Goal: Find specific page/section: Find specific page/section

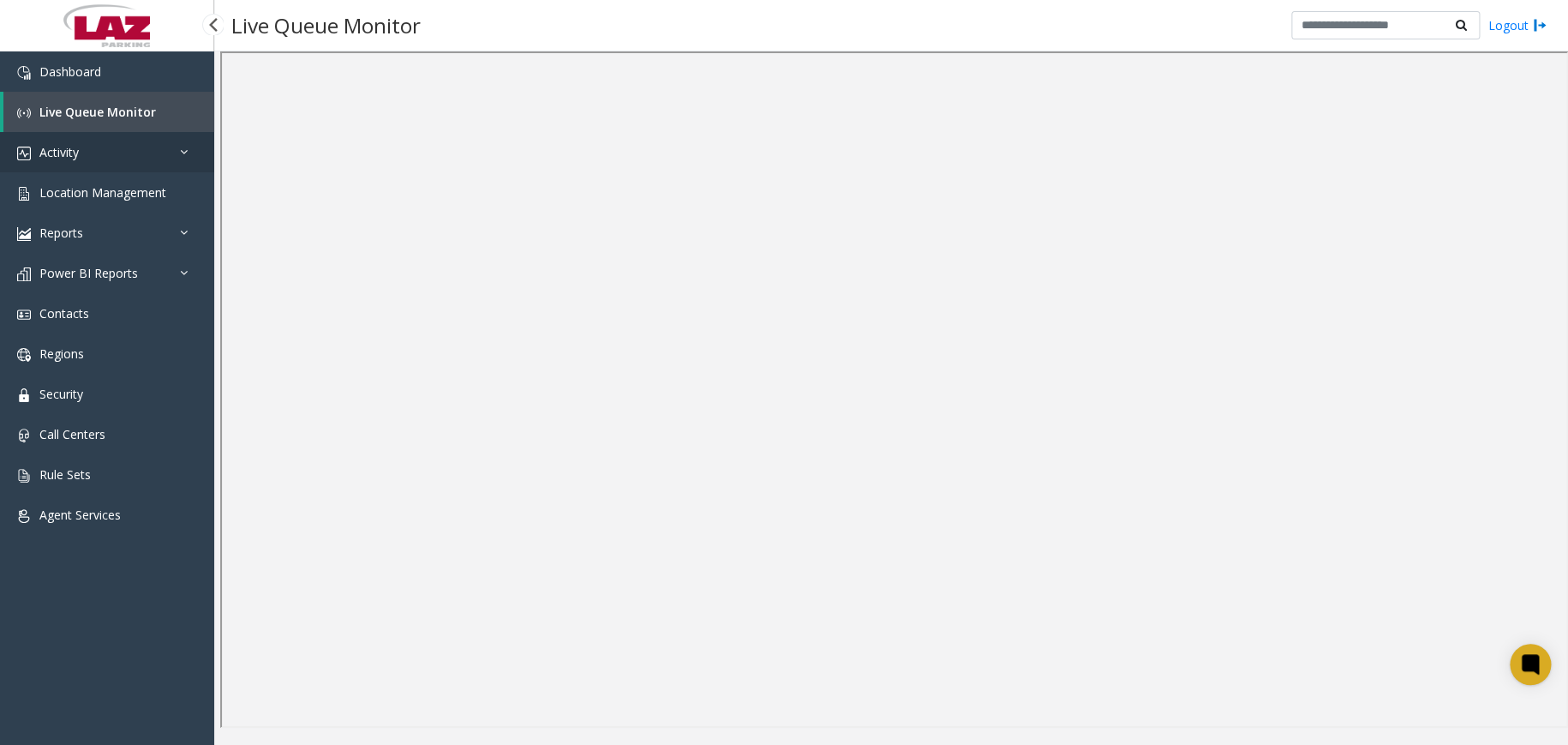
click at [174, 144] on link "Activity" at bounding box center [107, 151] width 214 height 40
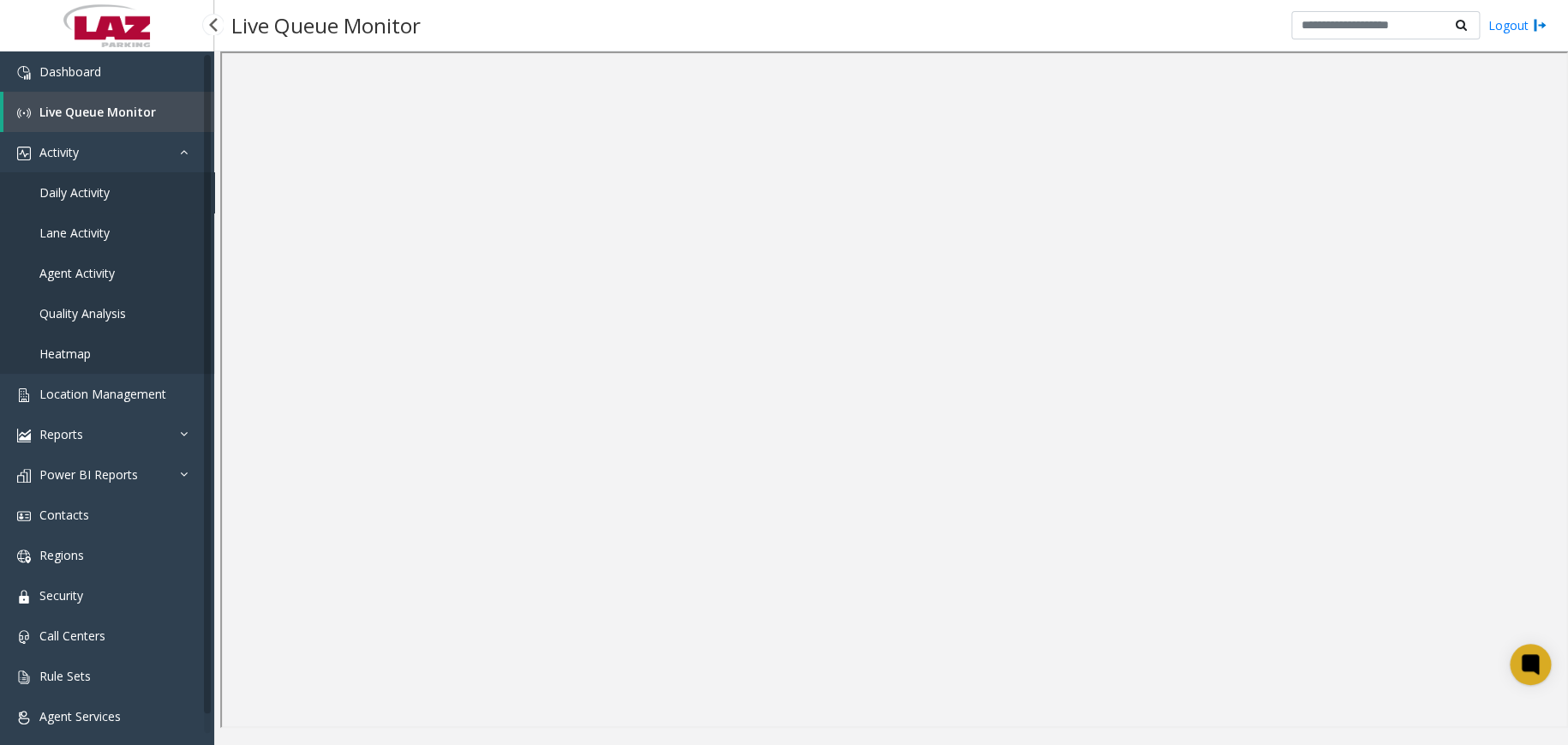
click at [106, 189] on span "Daily Activity" at bounding box center [74, 192] width 70 height 16
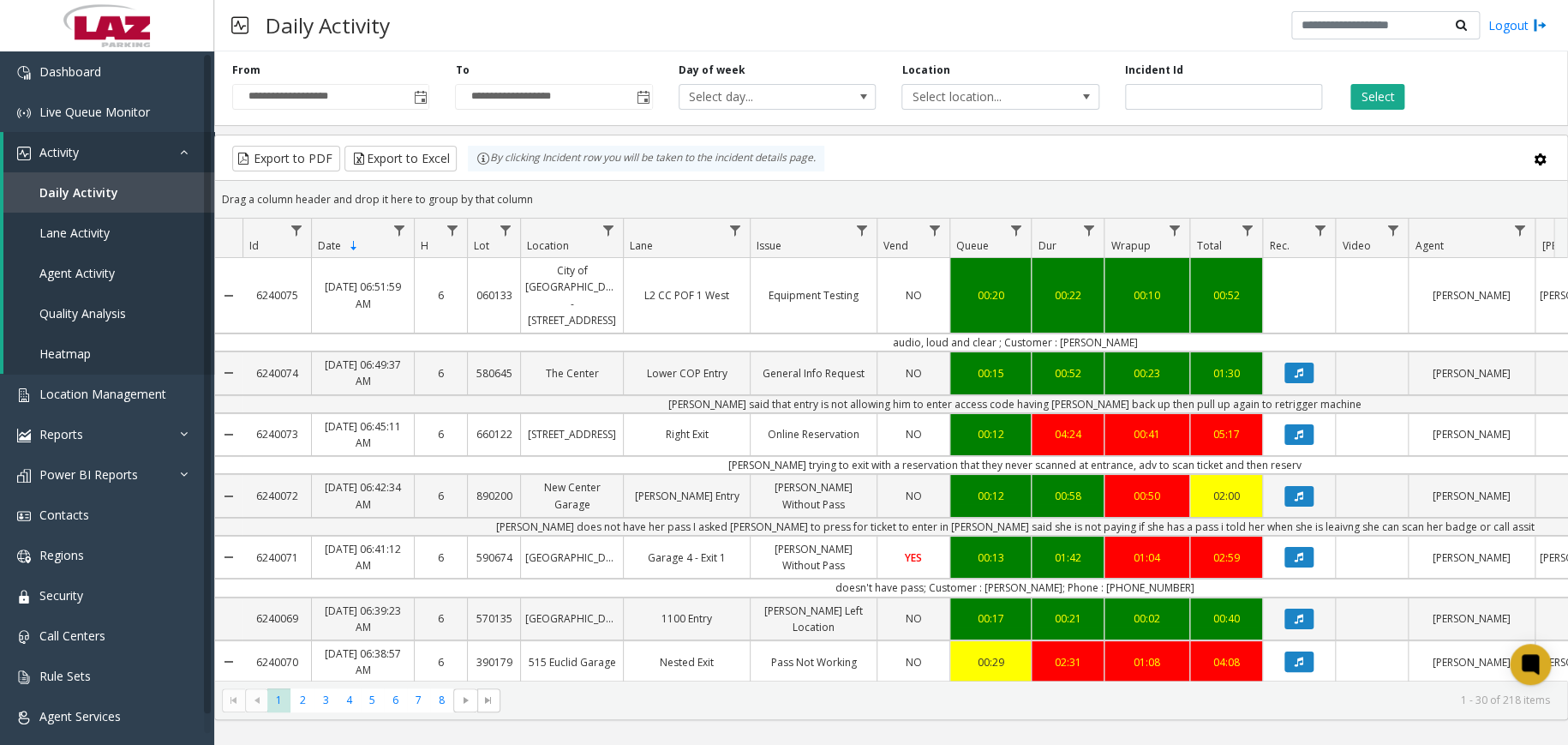
click at [1458, 95] on div "Select" at bounding box center [1447, 86] width 223 height 47
click at [1451, 66] on div "Select" at bounding box center [1447, 86] width 223 height 47
